Goal: Transaction & Acquisition: Download file/media

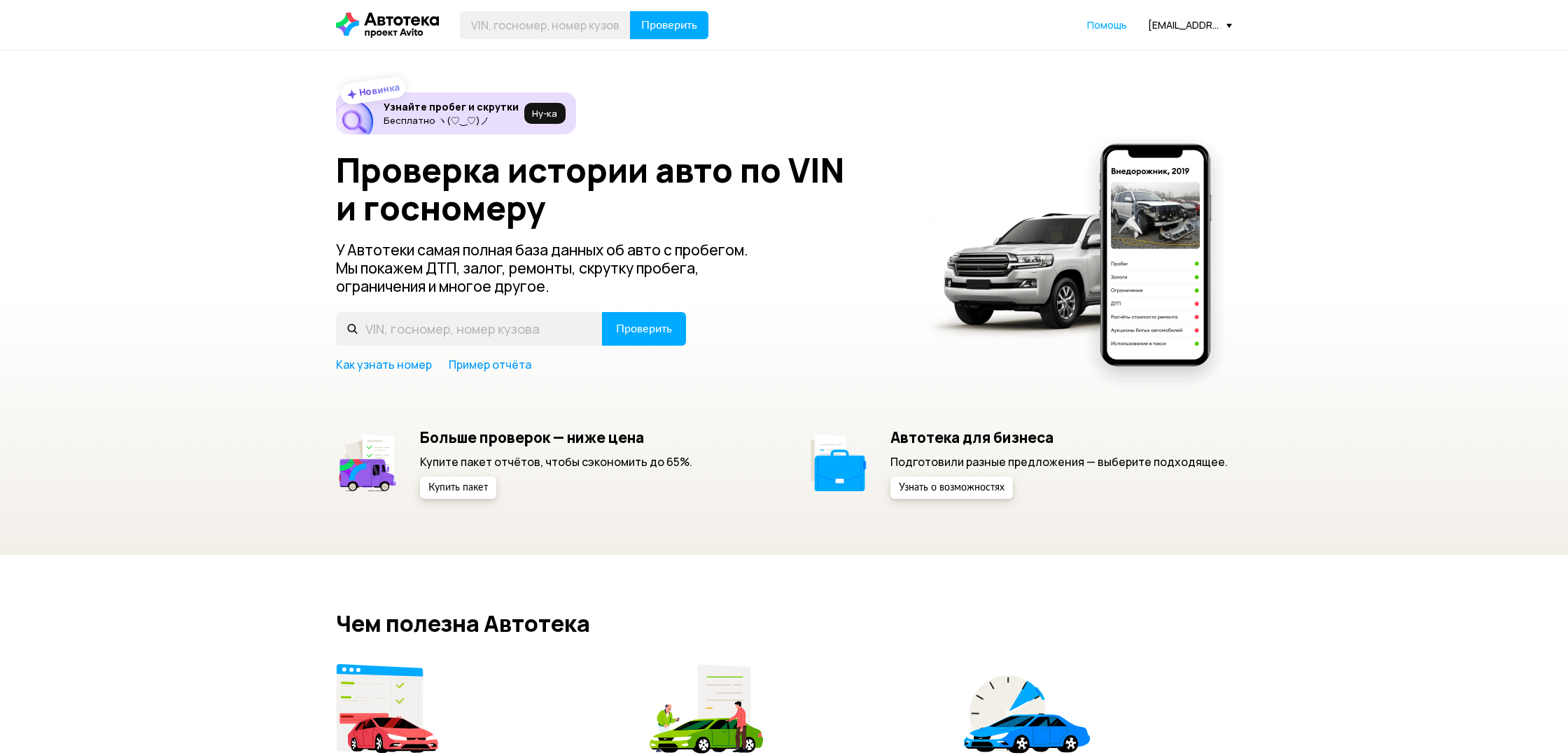
click at [1228, 29] on div "a.chernov@podbor.org" at bounding box center [1190, 24] width 84 height 13
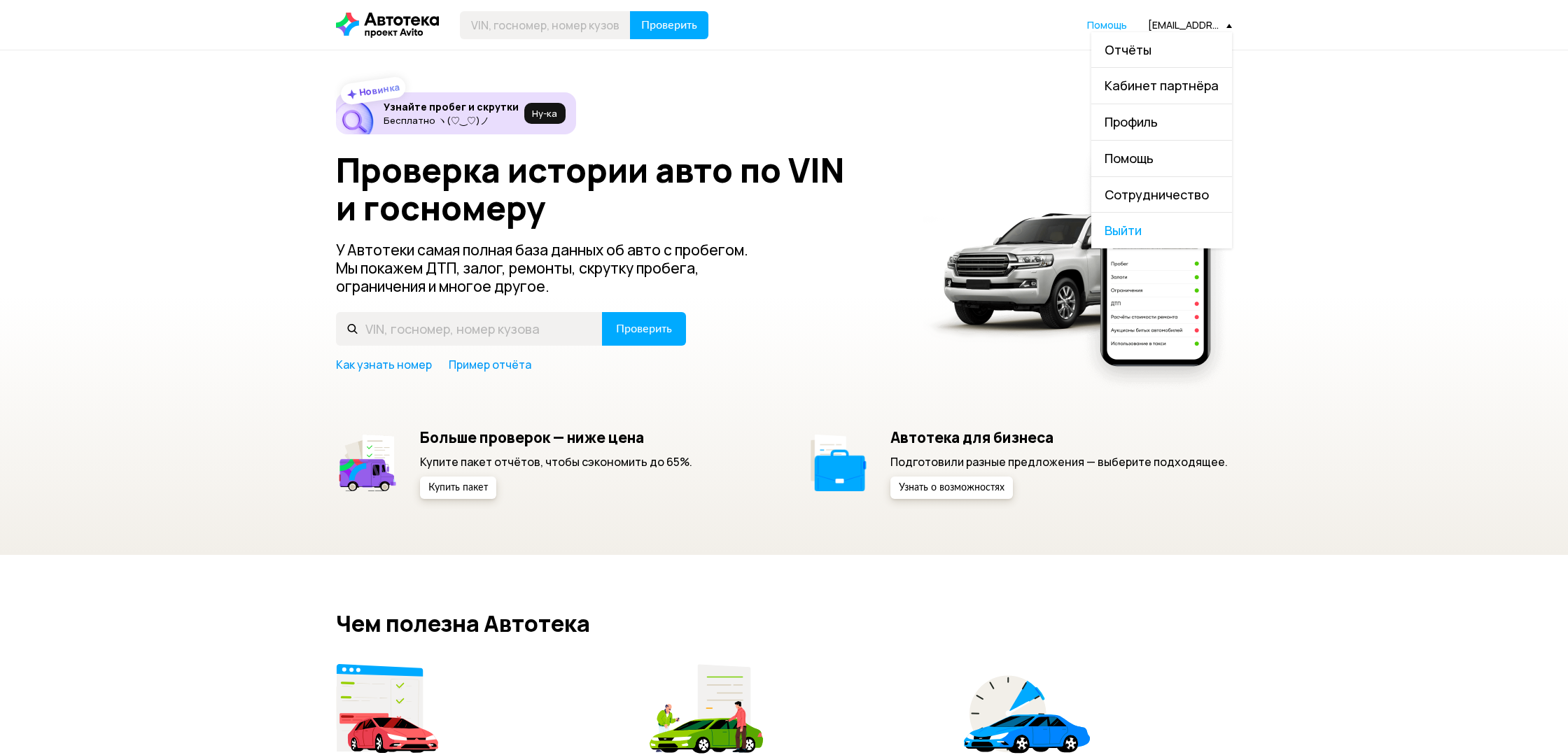
click at [1159, 53] on link "Отчёты" at bounding box center [1161, 50] width 141 height 36
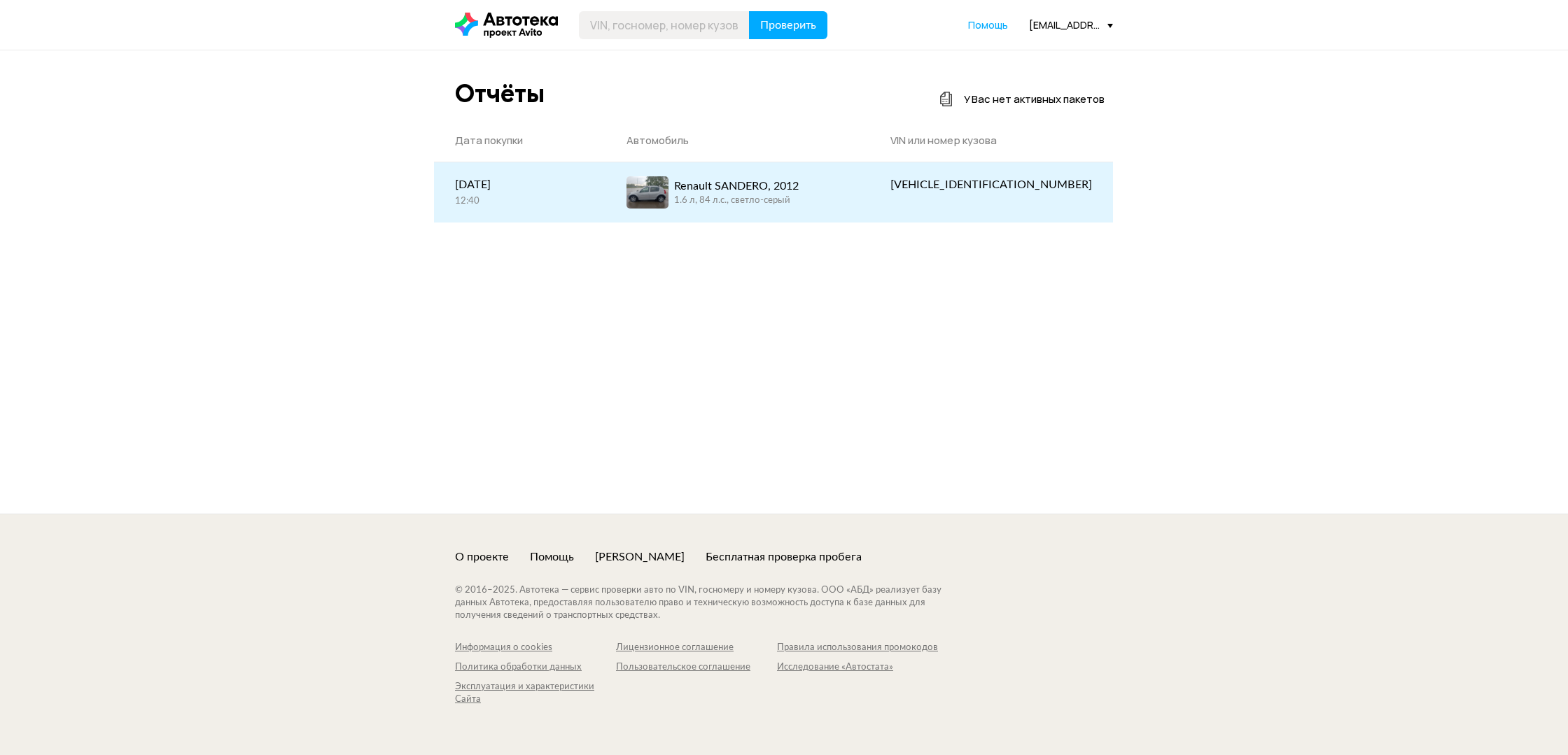
click at [799, 193] on div "Renault SANDERO, 2012" at bounding box center [736, 186] width 125 height 17
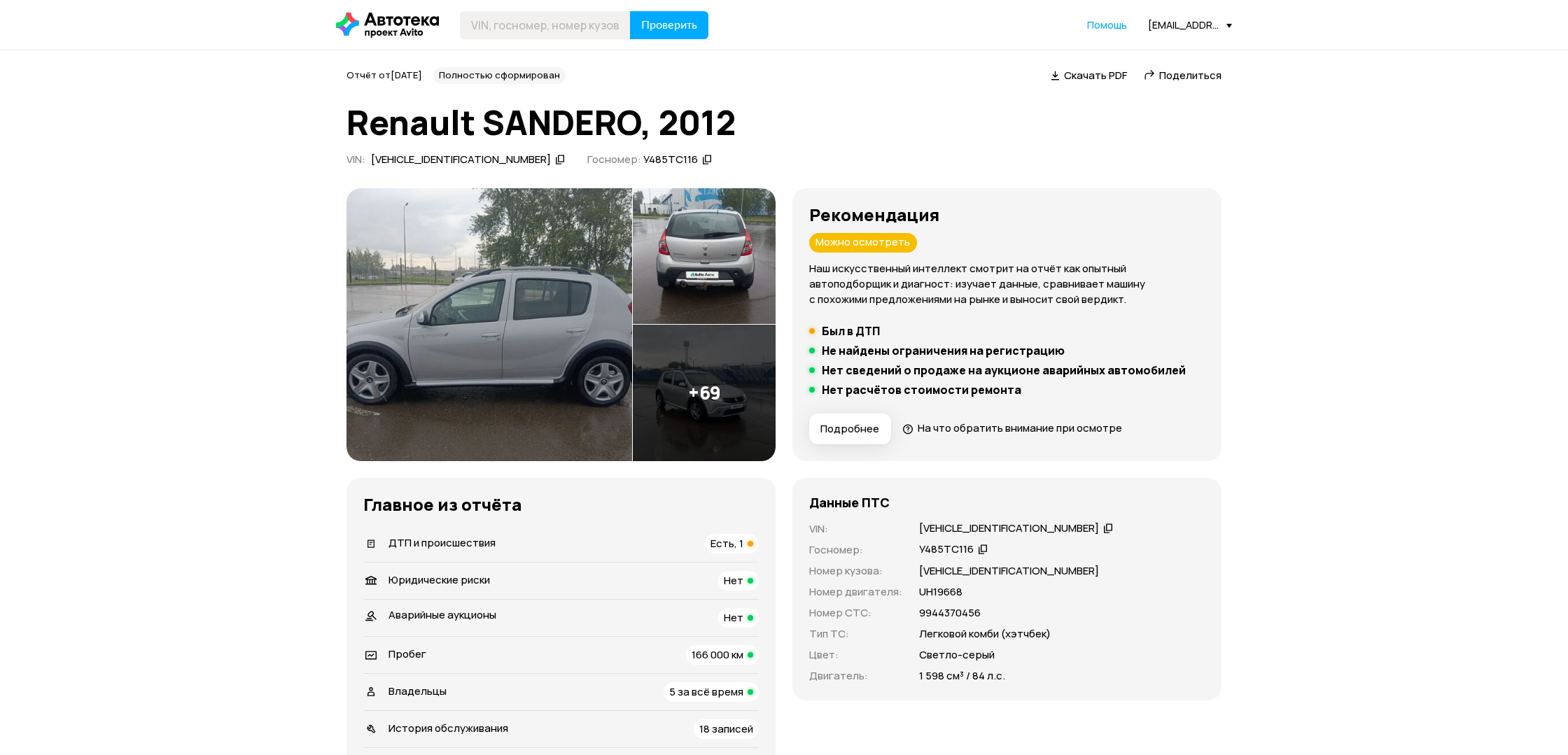
click at [1099, 77] on span "Скачать PDF" at bounding box center [1095, 75] width 63 height 15
